Goal: Information Seeking & Learning: Learn about a topic

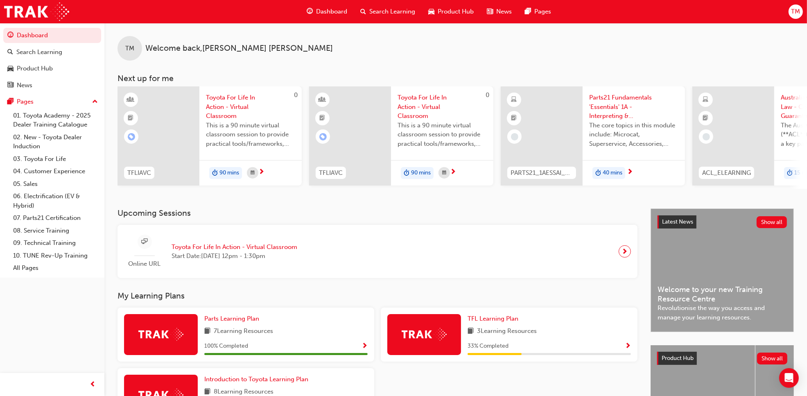
click at [610, 105] on span "Parts21 Fundamentals 'Essentials' 1A - Interpreting & Analysis" at bounding box center [633, 107] width 89 height 28
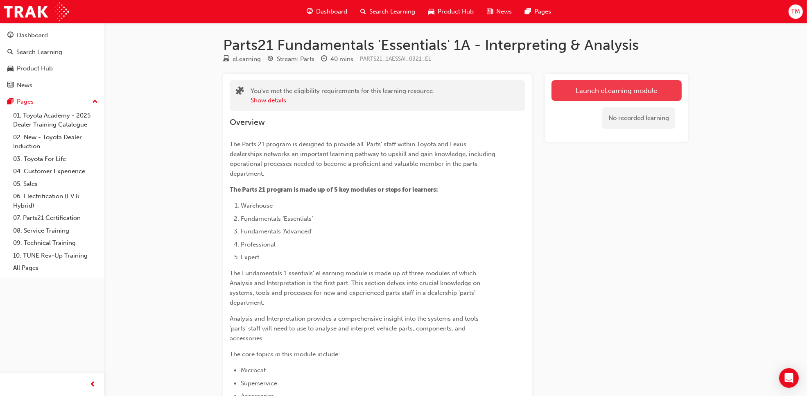
click at [605, 85] on link "Launch eLearning module" at bounding box center [616, 90] width 130 height 20
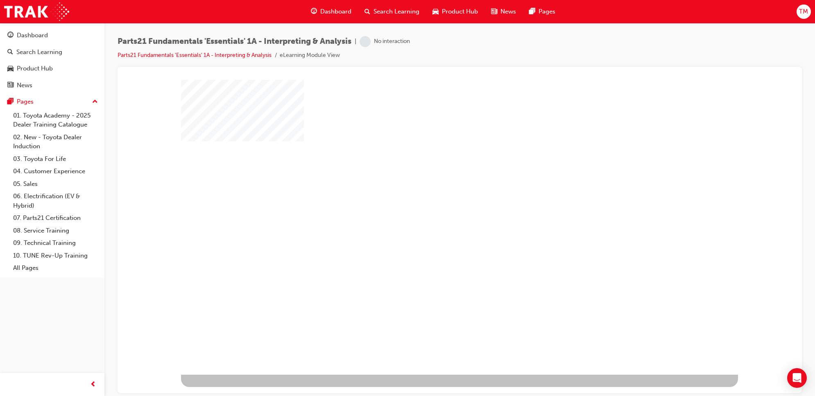
click at [436, 203] on div "play" at bounding box center [436, 203] width 0 height 0
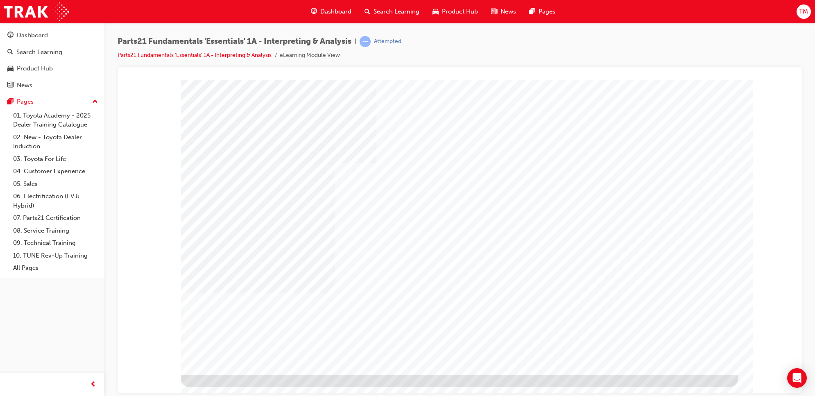
type input "t"
type input "[PERSON_NAME]"
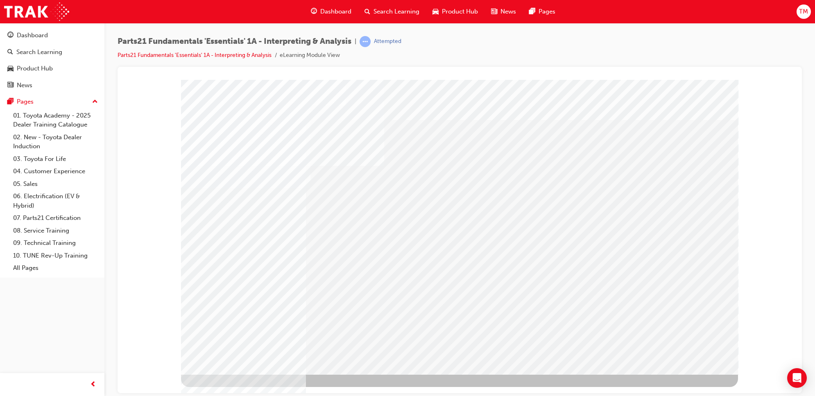
click at [540, 154] on div "Play" at bounding box center [546, 154] width 311 height 0
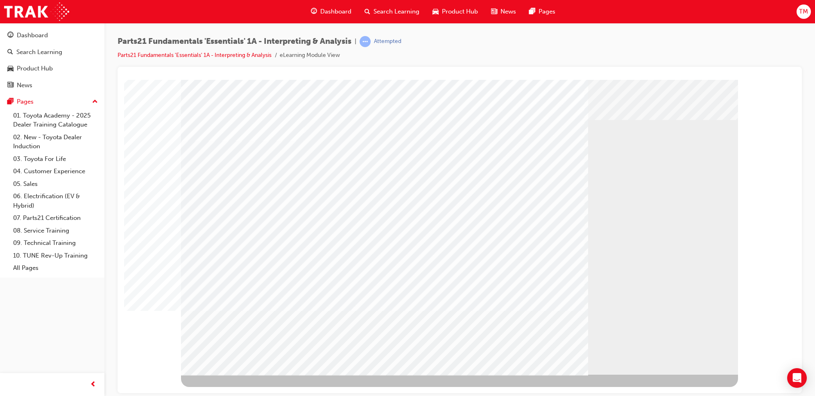
click at [540, 154] on div "Play" at bounding box center [546, 154] width 311 height 0
click at [545, 154] on div "Play" at bounding box center [546, 154] width 311 height 0
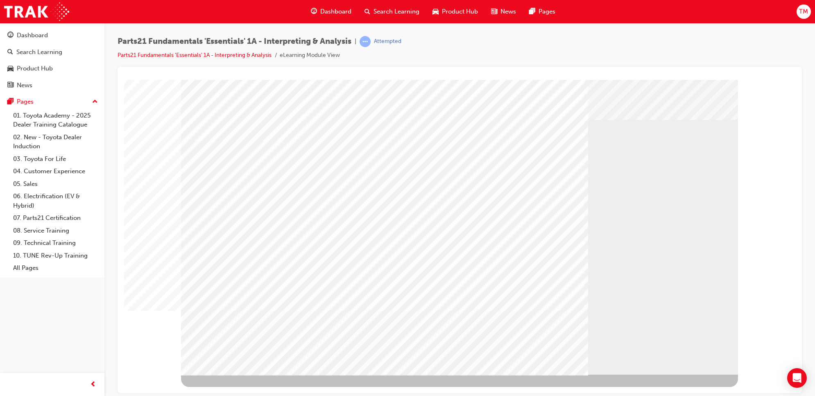
click at [413, 154] on div "Play" at bounding box center [546, 154] width 311 height 0
